Goal: Transaction & Acquisition: Purchase product/service

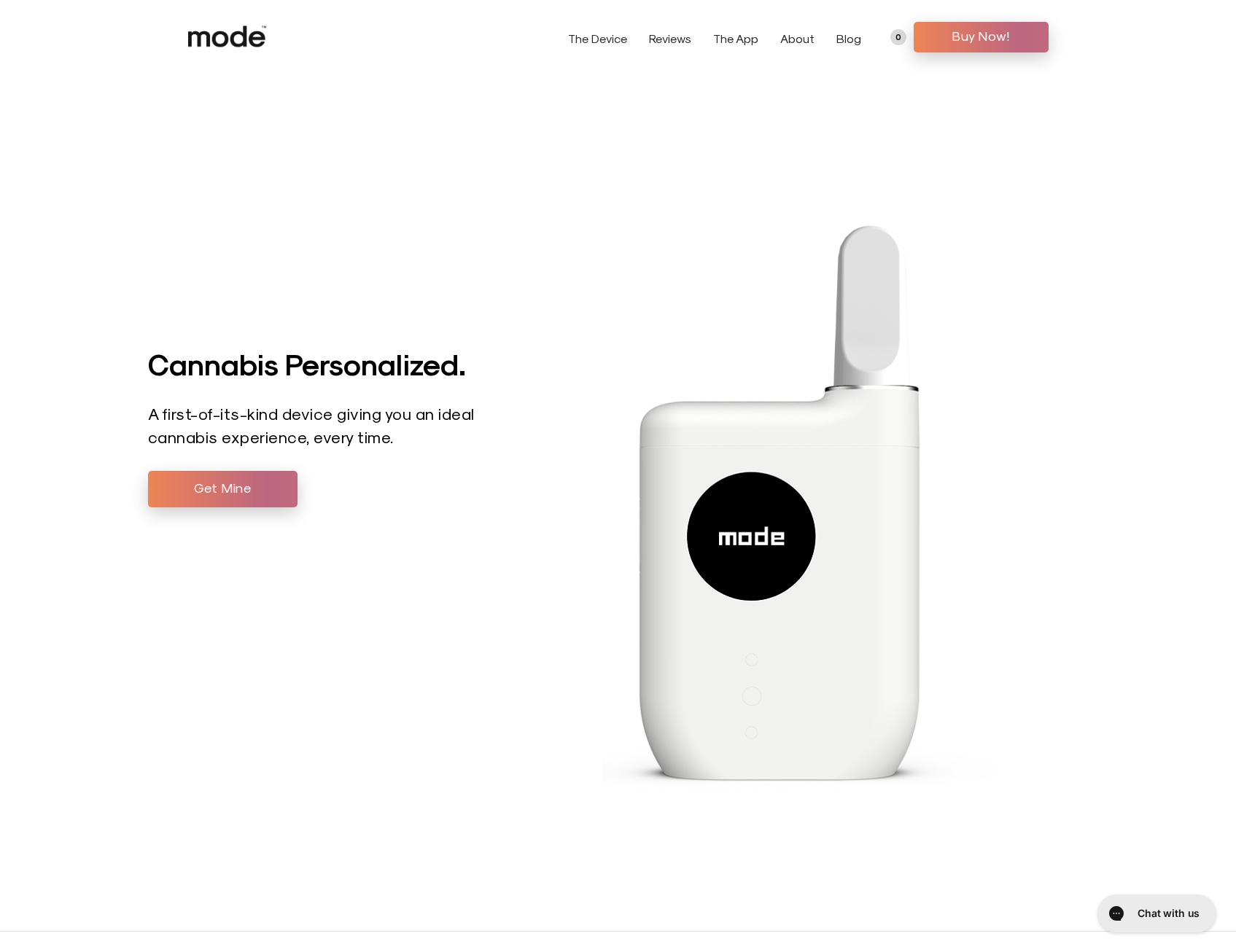
click at [617, 40] on link "The Device" at bounding box center [597, 38] width 59 height 14
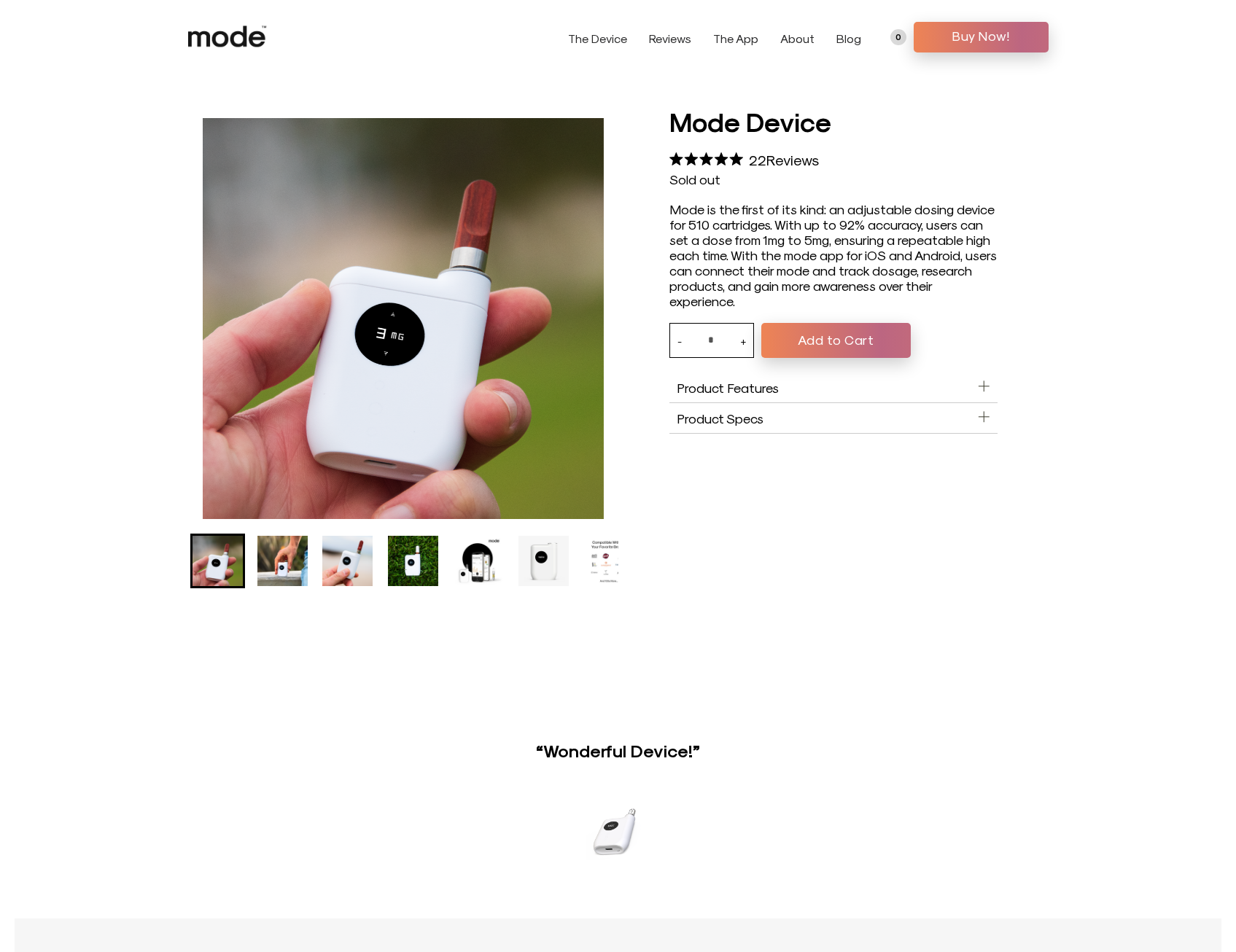
click at [412, 541] on img "Go to slide 4" at bounding box center [413, 560] width 50 height 50
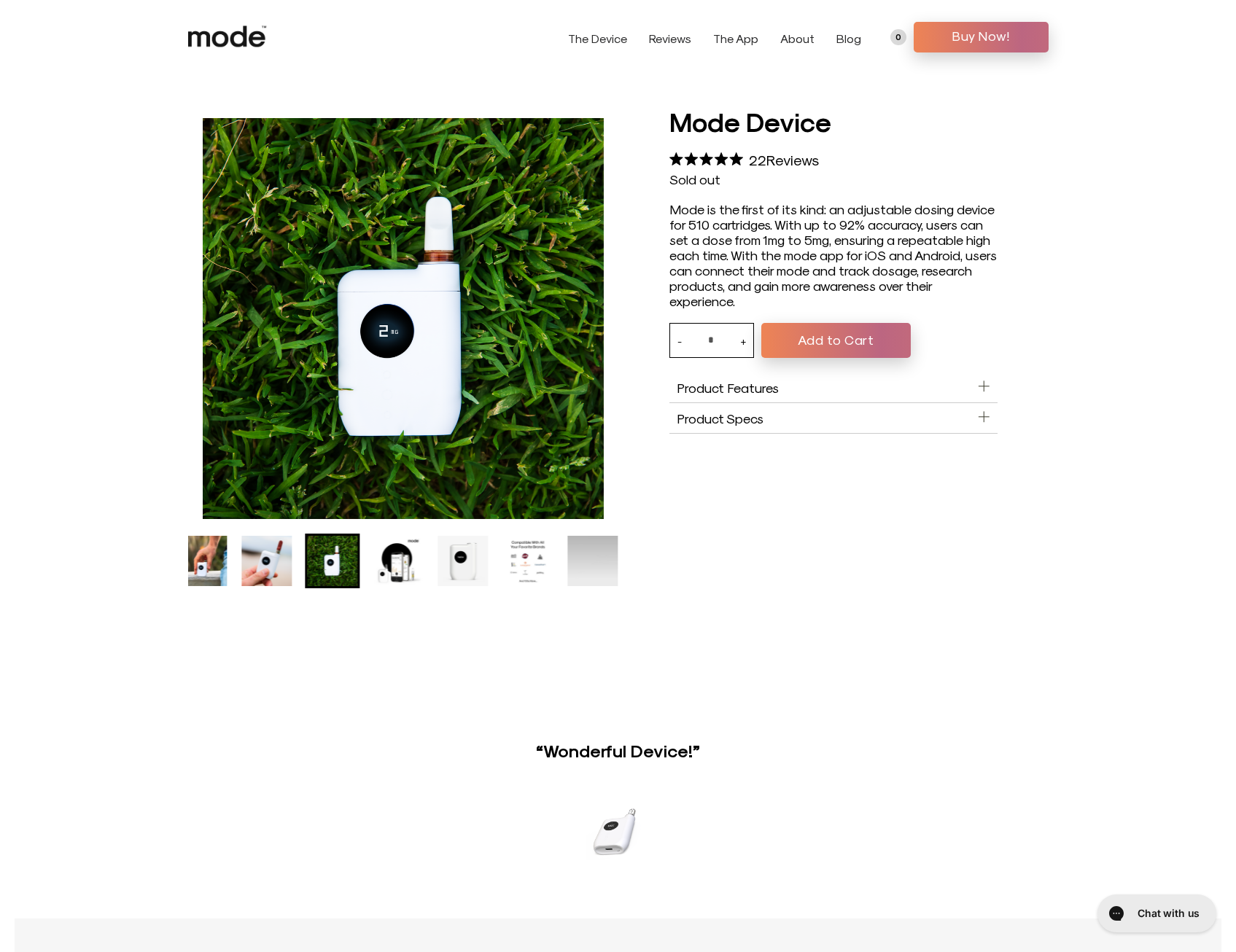
click at [276, 564] on img "Go to slide 3" at bounding box center [267, 560] width 50 height 50
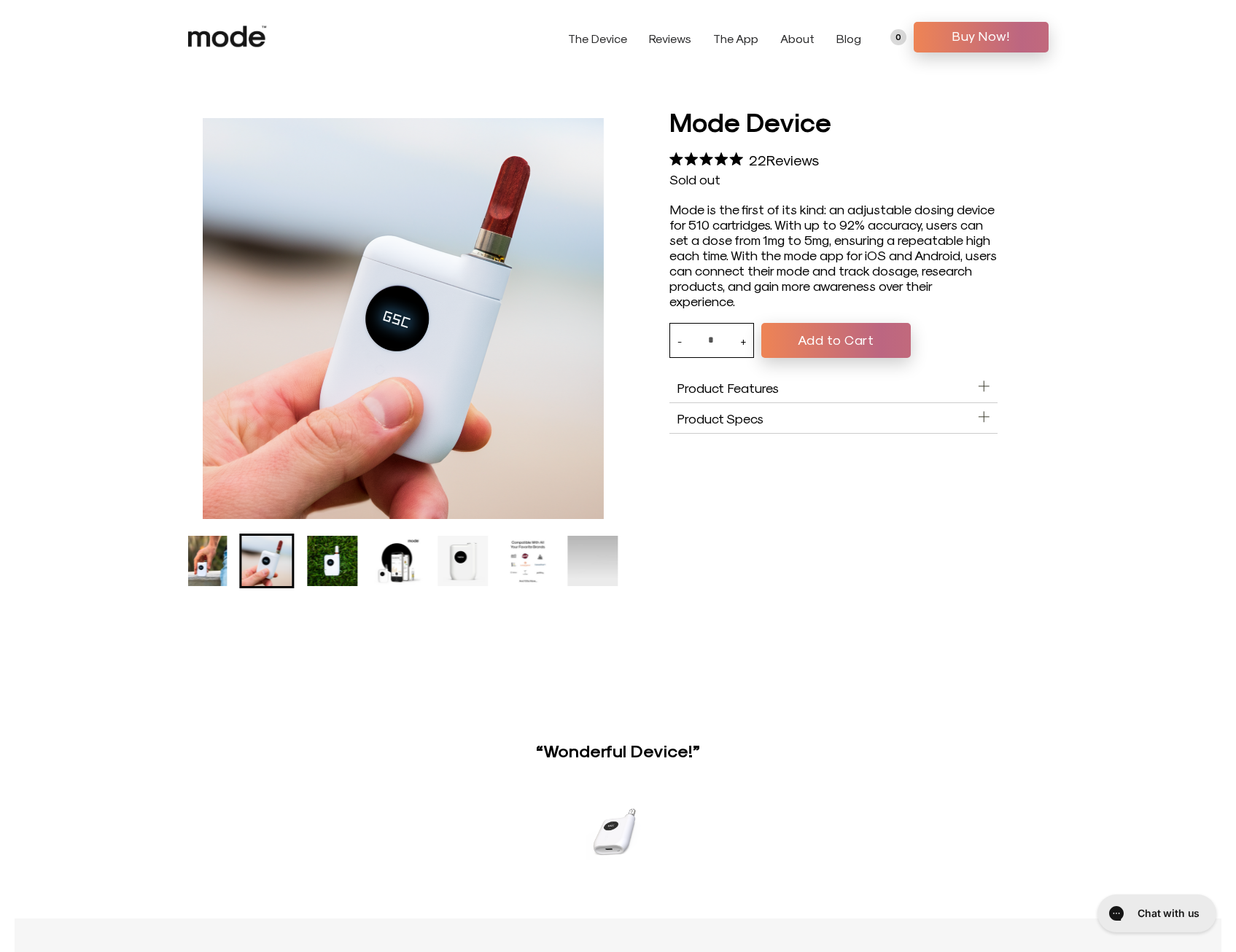
click at [359, 564] on li "Go to slide 4" at bounding box center [332, 561] width 55 height 55
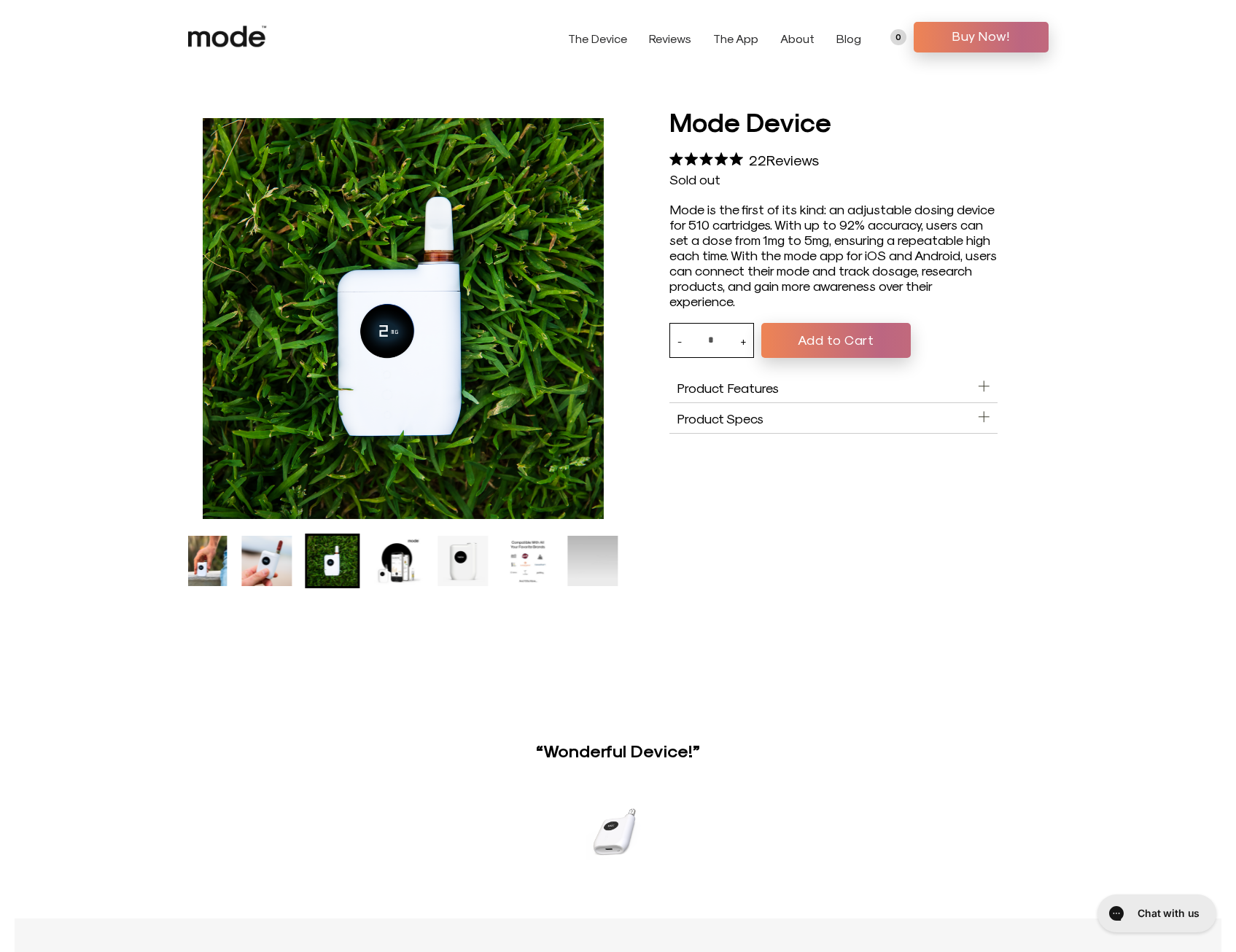
click at [390, 560] on img "Go to slide 5" at bounding box center [397, 560] width 50 height 50
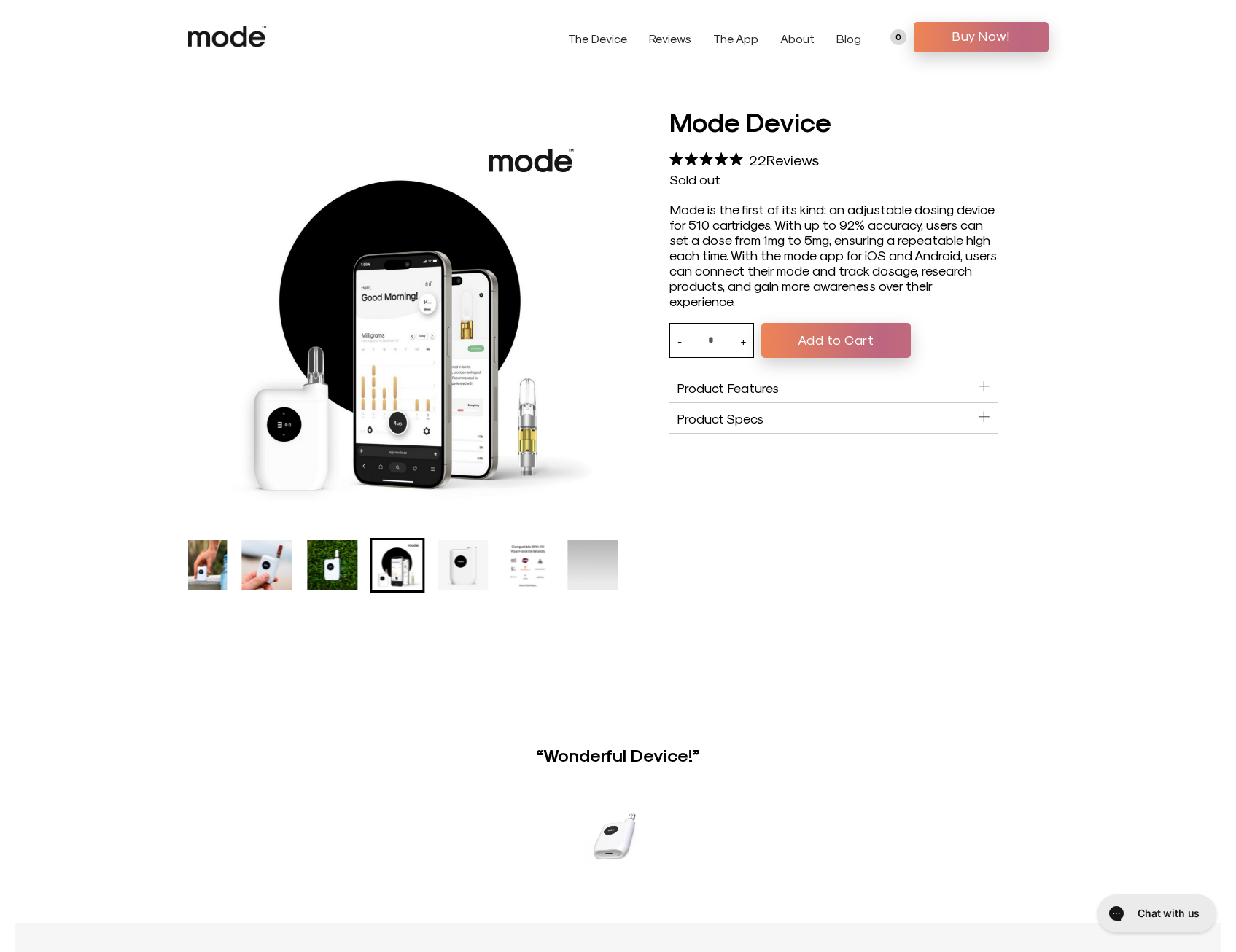
click at [200, 562] on img "Go to slide 2" at bounding box center [201, 565] width 50 height 50
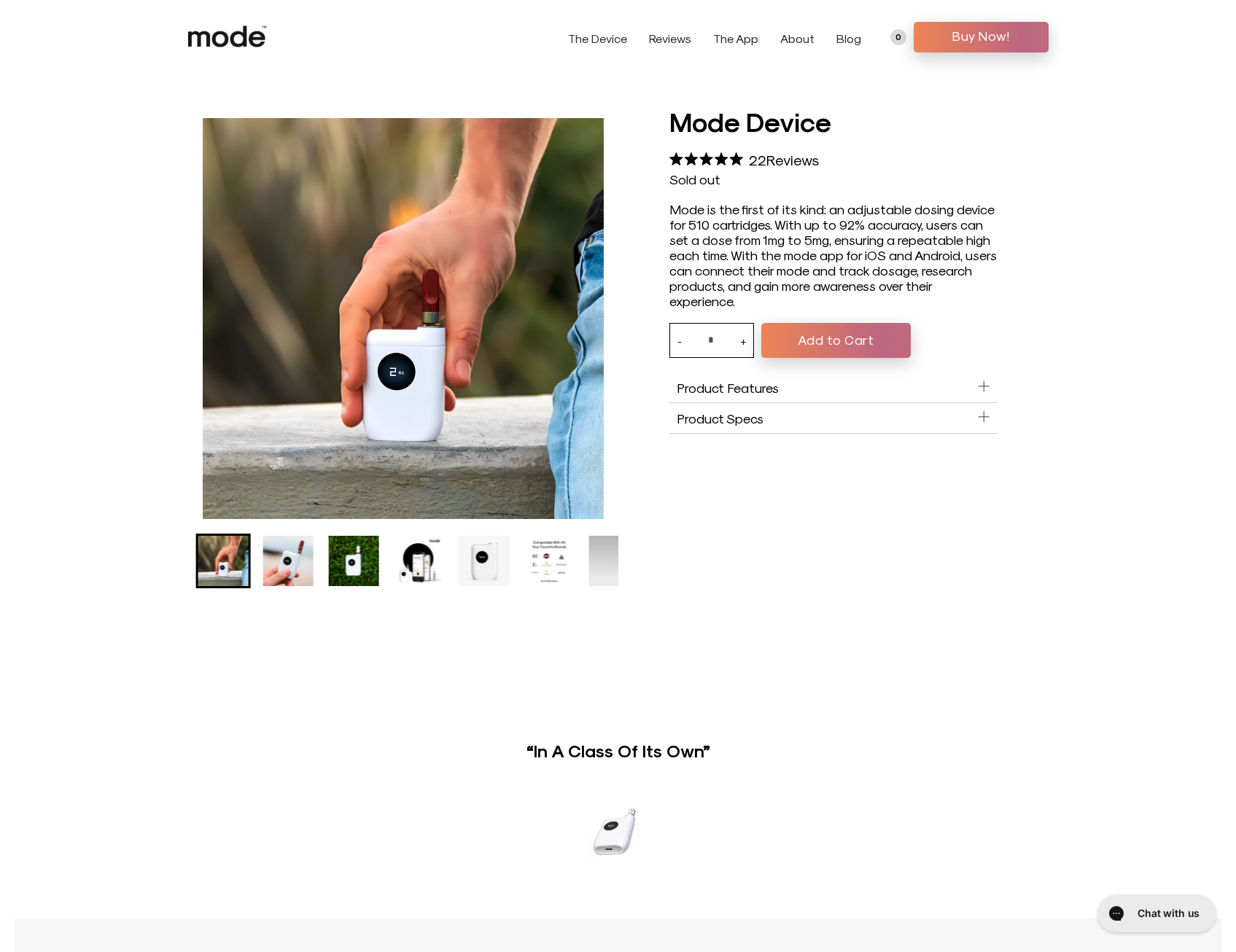
click at [175, 470] on div at bounding box center [618, 357] width 963 height 507
